Goal: Navigation & Orientation: Find specific page/section

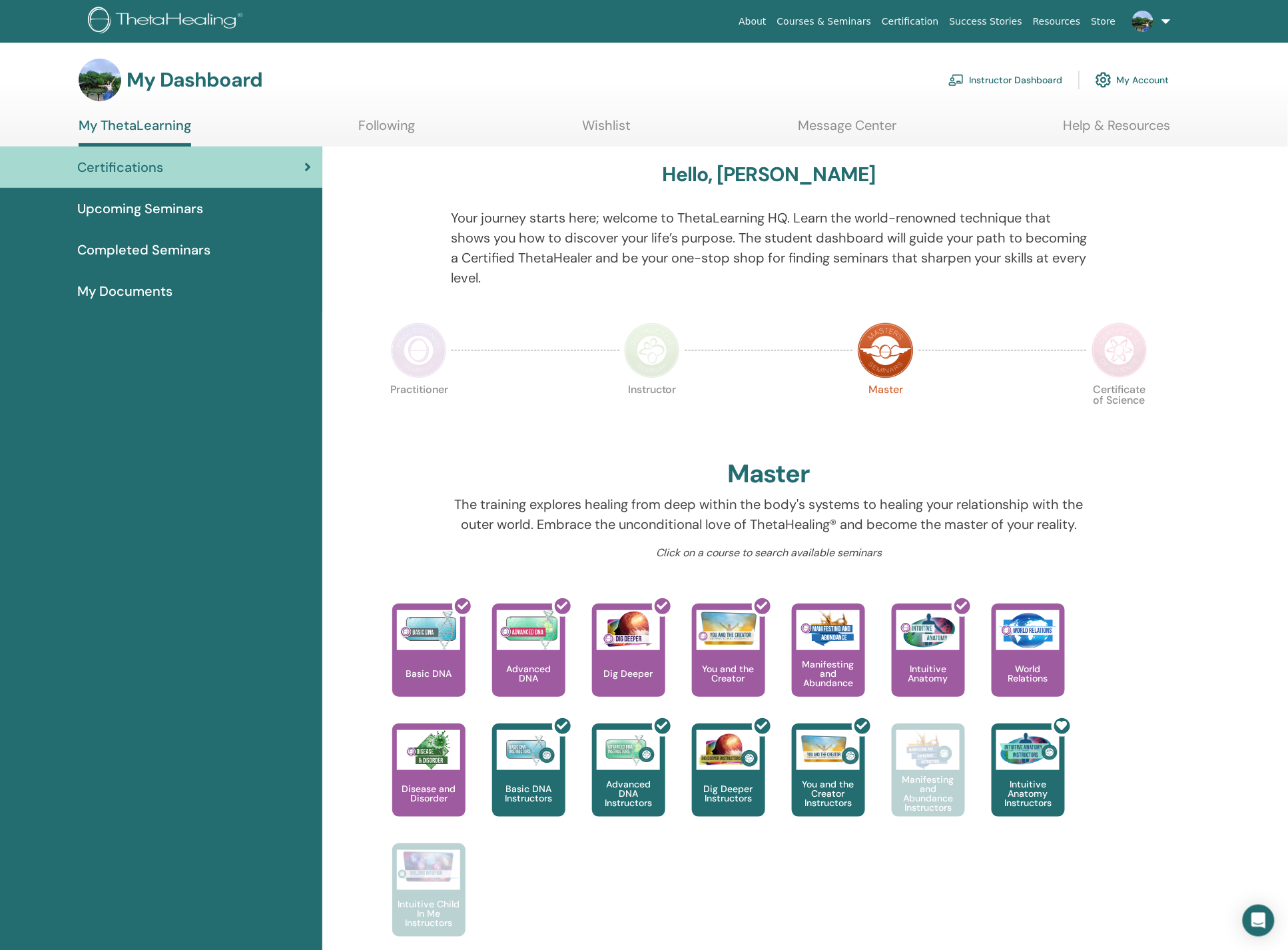
click at [997, 73] on link "Instructor Dashboard" at bounding box center [1006, 80] width 114 height 30
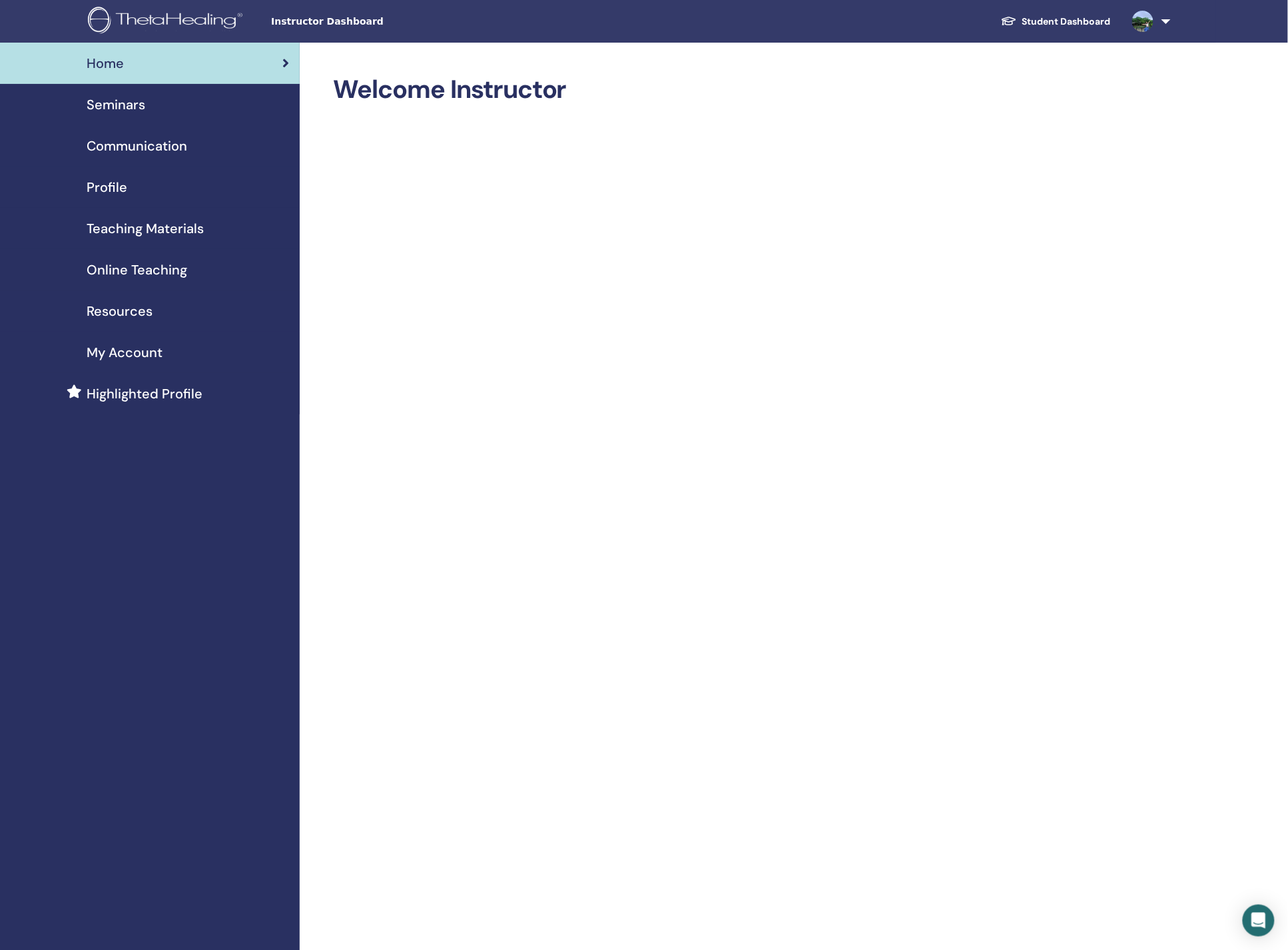
click at [128, 107] on span "Seminars" at bounding box center [116, 105] width 59 height 20
